Goal: Information Seeking & Learning: Check status

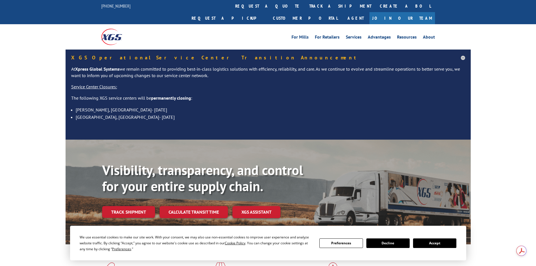
click at [305, 9] on link "track a shipment" at bounding box center [340, 6] width 71 height 12
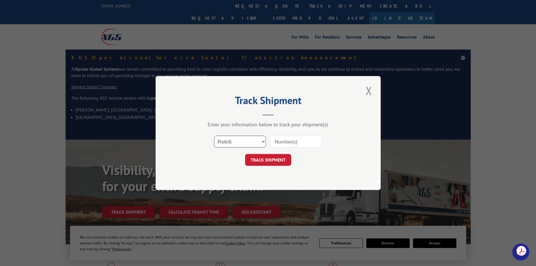
click at [228, 144] on select "Select category... Probill BOL PO" at bounding box center [240, 142] width 52 height 12
select select "po"
click at [214, 136] on select "Select category... Probill BOL PO" at bounding box center [240, 142] width 52 height 12
click at [280, 143] on input at bounding box center [296, 142] width 52 height 12
paste input "35535915"
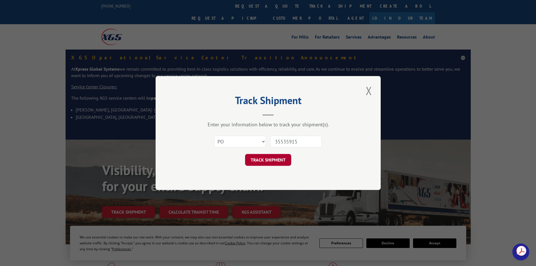
type input "35535915"
click at [265, 159] on button "TRACK SHIPMENT" at bounding box center [268, 160] width 46 height 12
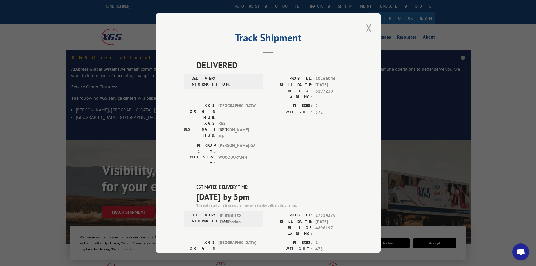
click at [369, 29] on button "Close modal" at bounding box center [369, 27] width 10 height 15
